Goal: Information Seeking & Learning: Learn about a topic

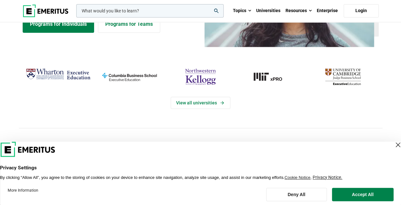
scroll to position [127, 0]
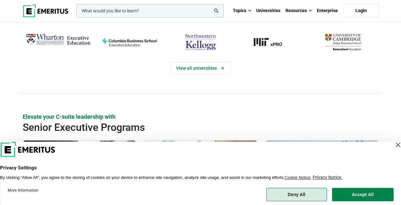
click at [303, 193] on button "Deny All" at bounding box center [296, 194] width 61 height 13
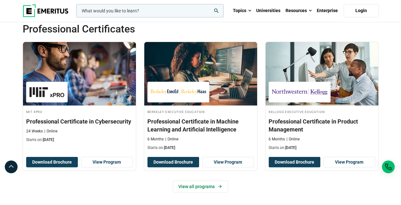
scroll to position [860, 0]
click at [268, 14] on link "Universities" at bounding box center [267, 11] width 29 height 22
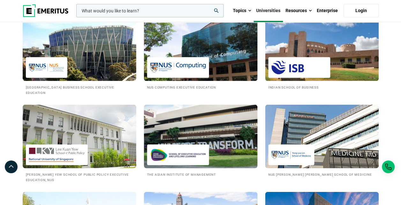
scroll to position [637, 0]
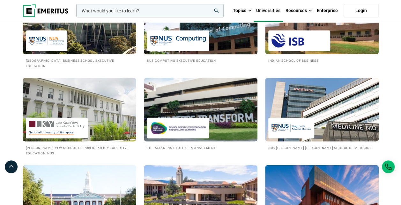
click at [200, 41] on img at bounding box center [177, 41] width 55 height 14
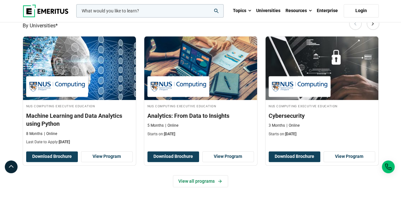
scroll to position [446, 0]
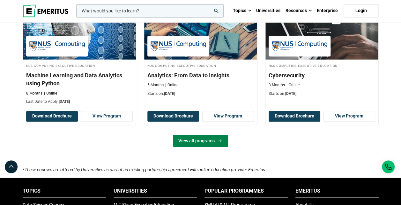
click at [204, 135] on link "View all programs" at bounding box center [200, 141] width 55 height 12
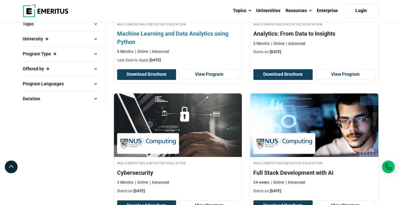
scroll to position [127, 0]
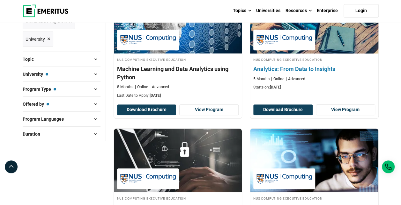
click at [342, 60] on h4 "NUS Computing Executive Education" at bounding box center [314, 59] width 122 height 5
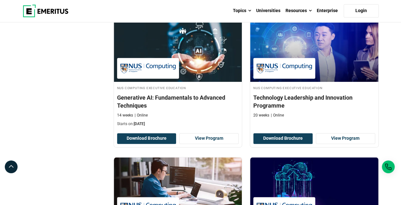
scroll to position [382, 0]
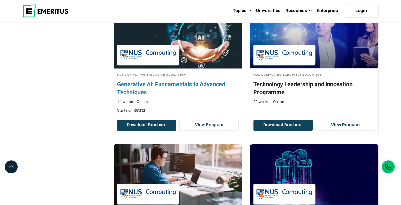
click at [210, 99] on div "14 weeks Online" at bounding box center [178, 101] width 122 height 5
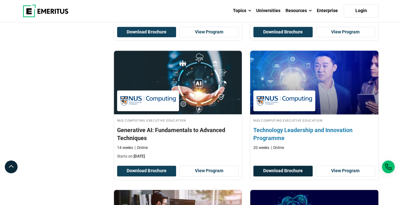
scroll to position [319, 0]
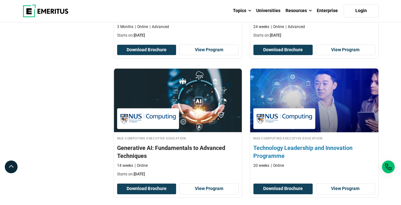
click at [270, 145] on h4 "Technology Leadership and Innovation Programme" at bounding box center [314, 152] width 122 height 16
click at [316, 147] on h4 "Technology Leadership and Innovation Programme" at bounding box center [314, 152] width 122 height 16
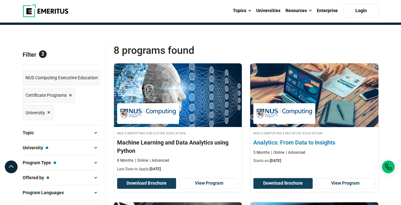
scroll to position [64, 0]
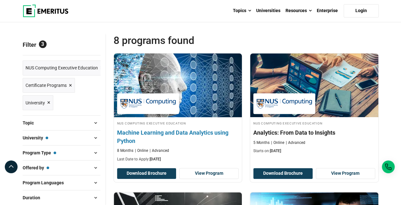
click at [213, 130] on h4 "Machine Learning and Data Analytics using Python" at bounding box center [178, 137] width 122 height 16
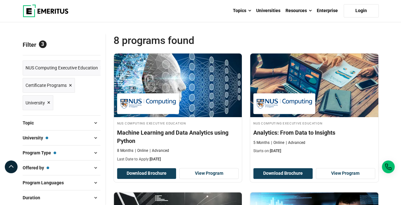
click at [92, 136] on span at bounding box center [96, 138] width 10 height 10
click at [95, 135] on span at bounding box center [96, 138] width 10 height 10
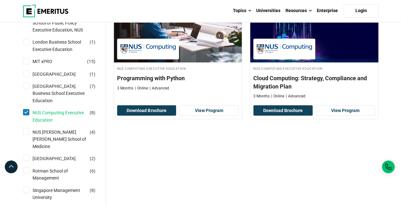
scroll to position [542, 0]
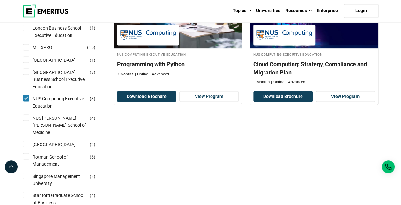
click at [30, 109] on label "NUS Computing Executive Education ( 8 )" at bounding box center [65, 102] width 70 height 14
click at [29, 101] on input "NUS Computing Executive Education ( 8 )" at bounding box center [26, 98] width 6 height 6
checkbox input "false"
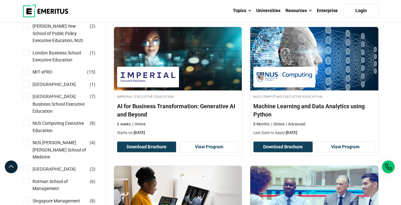
scroll to position [510, 0]
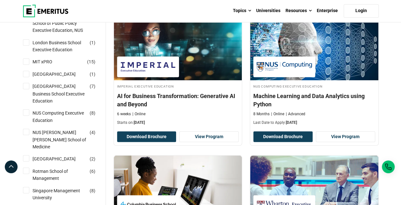
click at [29, 104] on div "National University of Singapore Business School Executive Education ( 7 )" at bounding box center [62, 93] width 78 height 21
click at [27, 89] on input "National University of Singapore Business School Executive Education ( 7 )" at bounding box center [26, 86] width 6 height 6
checkbox input "true"
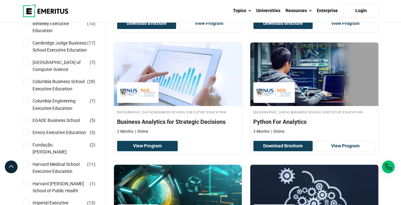
scroll to position [223, 0]
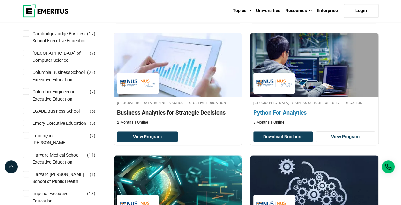
click at [348, 117] on h4 "Python For Analytics" at bounding box center [314, 113] width 122 height 8
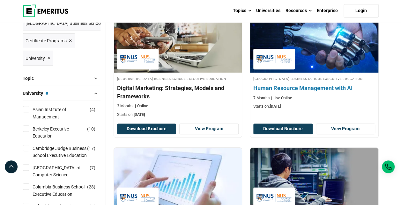
scroll to position [96, 0]
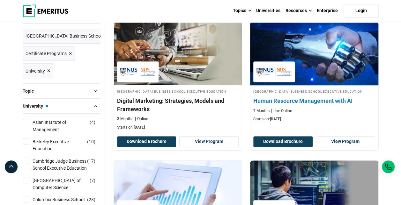
click at [316, 103] on h4 "Human Resource Management with AI" at bounding box center [314, 101] width 122 height 8
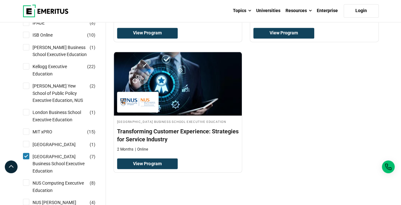
scroll to position [510, 0]
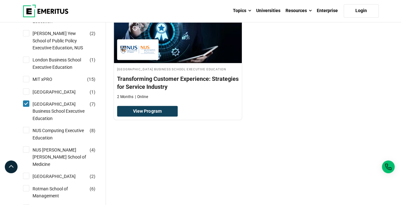
click at [27, 107] on input "National University of Singapore Business School Executive Education ( 7 )" at bounding box center [26, 103] width 6 height 6
checkbox input "false"
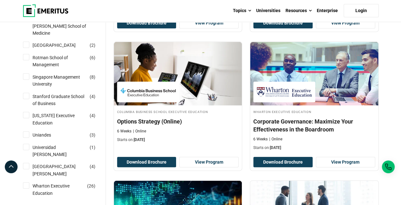
scroll to position [637, 0]
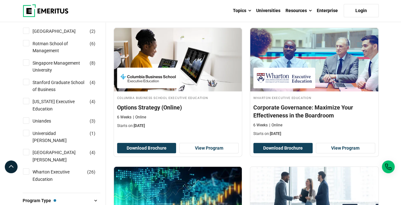
click at [27, 105] on input "Texas Executive Education ( 4 )" at bounding box center [26, 101] width 6 height 6
checkbox input "true"
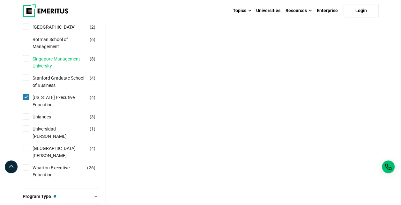
scroll to position [669, 0]
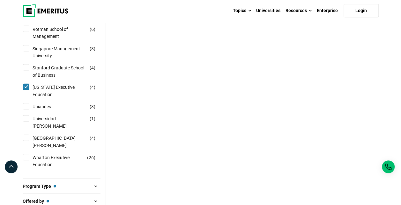
click at [27, 90] on input "[US_STATE] Executive Education ( 4 )" at bounding box center [26, 87] width 6 height 6
checkbox input "false"
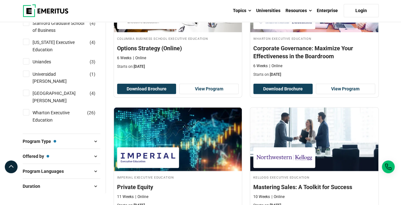
scroll to position [733, 0]
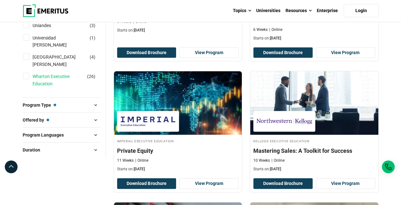
click at [47, 82] on link "Wharton Executive Education" at bounding box center [66, 80] width 67 height 14
checkbox input "true"
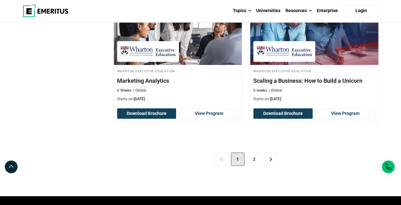
scroll to position [1338, 0]
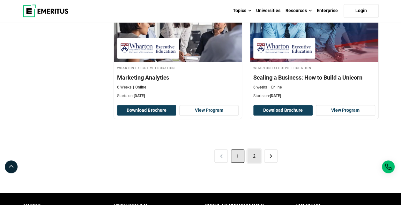
click at [254, 156] on link "2" at bounding box center [253, 155] width 13 height 13
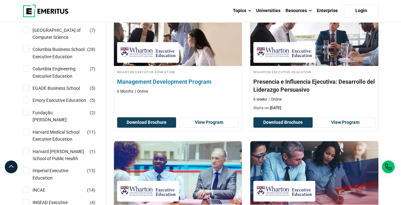
scroll to position [223, 0]
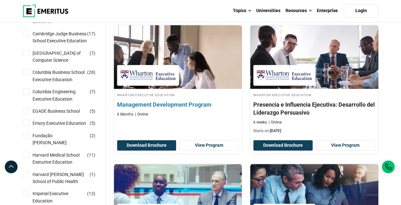
click at [193, 101] on h4 "Management Development Program" at bounding box center [178, 105] width 122 height 8
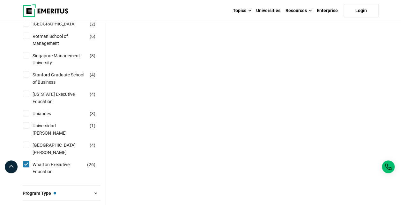
scroll to position [701, 0]
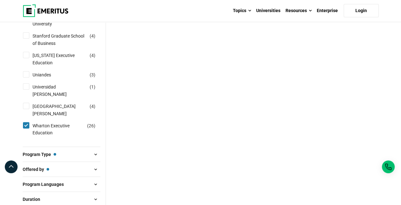
click at [25, 124] on input "Wharton Executive Education ( 26 )" at bounding box center [26, 125] width 6 height 6
checkbox input "false"
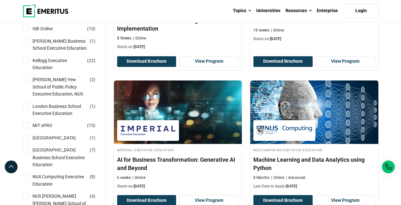
scroll to position [478, 0]
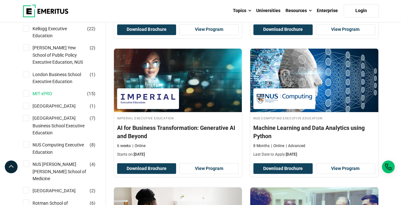
click at [47, 97] on link "MIT xPRO" at bounding box center [49, 93] width 33 height 7
checkbox input "true"
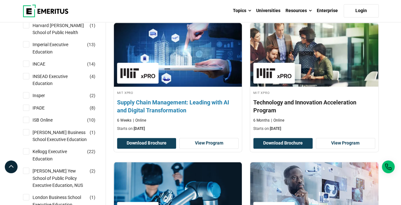
scroll to position [382, 0]
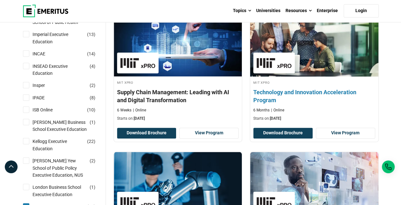
click at [291, 91] on h4 "Technology and Innovation Acceleration Program" at bounding box center [314, 96] width 122 height 16
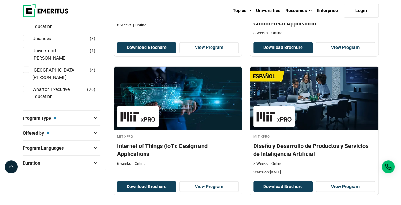
scroll to position [733, 0]
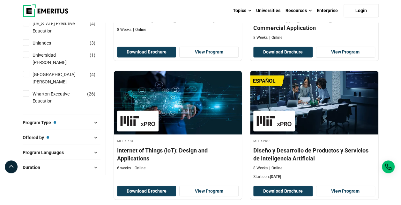
click at [26, 7] on input "Stanford Graduate School of Business ( 4 )" at bounding box center [26, 4] width 6 height 6
checkbox input "true"
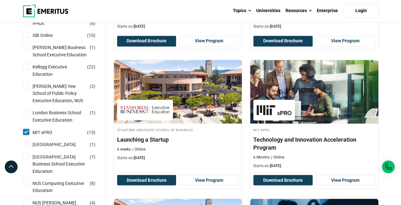
scroll to position [478, 0]
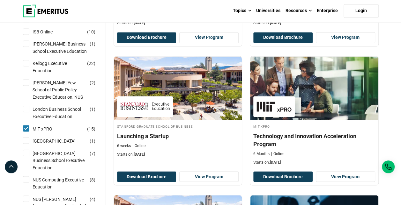
click at [27, 132] on input "MIT xPRO ( 15 )" at bounding box center [26, 128] width 6 height 6
checkbox input "false"
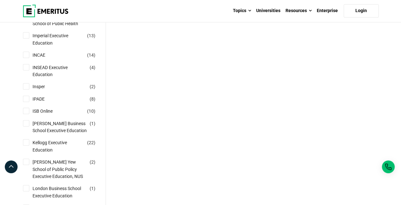
scroll to position [382, 0]
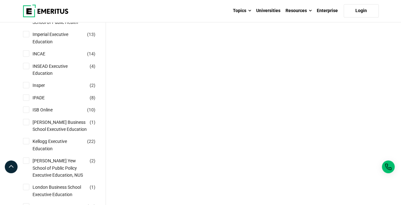
click at [27, 37] on input "Imperial Executive Education ( 13 )" at bounding box center [26, 34] width 6 height 6
checkbox input "true"
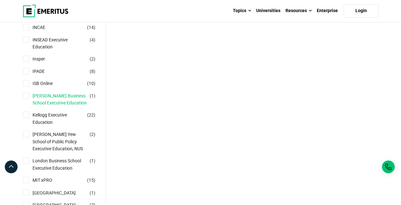
scroll to position [446, 0]
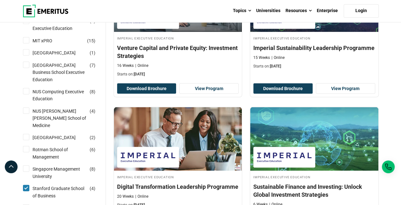
scroll to position [637, 0]
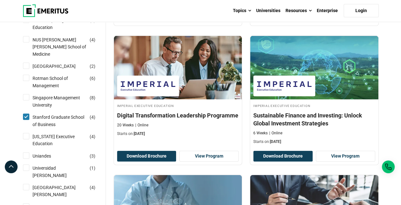
click at [27, 120] on input "Stanford Graduate School of Business ( 4 )" at bounding box center [26, 117] width 6 height 6
checkbox input "false"
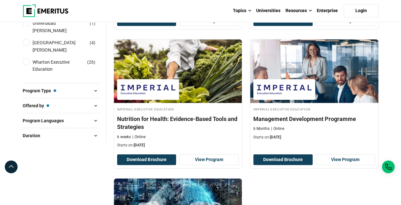
scroll to position [765, 0]
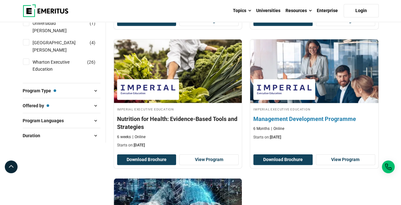
click at [301, 119] on h4 "Management Development Programme" at bounding box center [314, 119] width 122 height 8
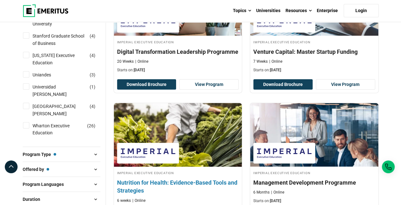
scroll to position [605, 0]
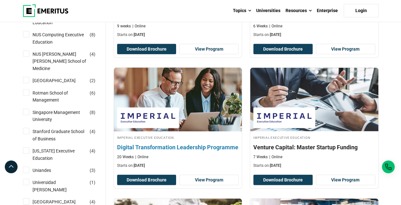
click at [202, 145] on h4 "Digital Transformation Leadership Programme" at bounding box center [178, 147] width 122 height 8
